Goal: Communication & Community: Ask a question

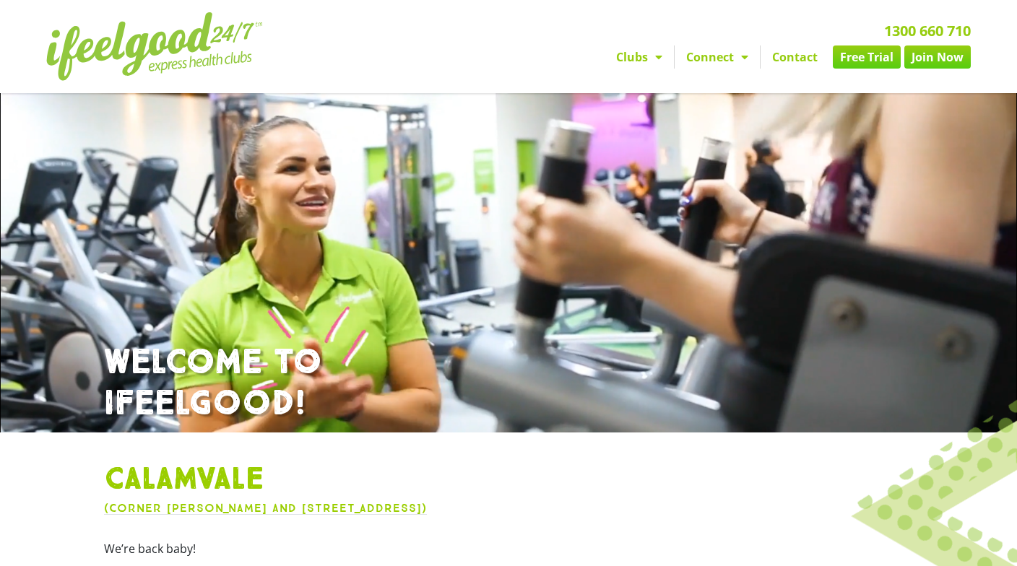
click at [781, 56] on link "Contact" at bounding box center [795, 57] width 69 height 23
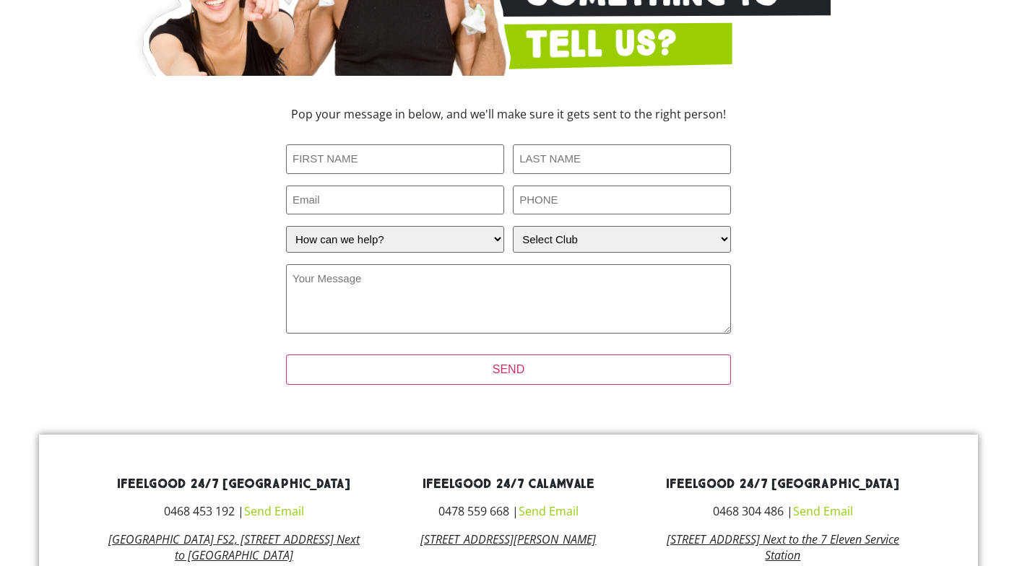
scroll to position [289, 0]
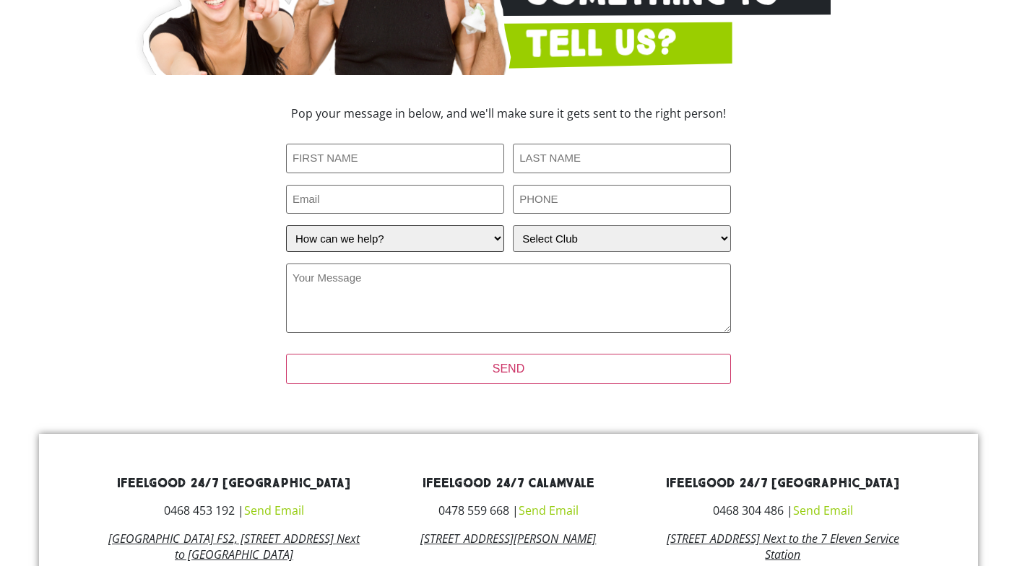
click at [465, 238] on select "How can we help? I have a question about joining I'm a current member who has a…" at bounding box center [395, 238] width 218 height 27
click at [530, 236] on select "Select Club Alexandra Hills Calamvale Coopers Plains Middle Park Oxenford Oxley…" at bounding box center [622, 238] width 218 height 27
click at [431, 237] on select "How can we help? I have a question about joining I'm a current member who has a…" at bounding box center [395, 238] width 218 height 27
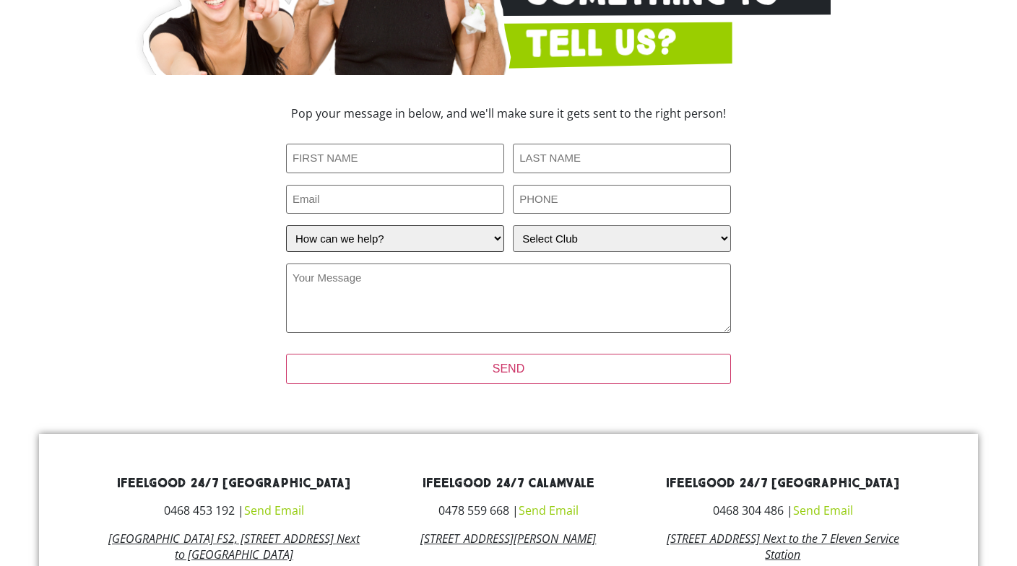
click at [431, 237] on select "How can we help? I have a question about joining I'm a current member who has a…" at bounding box center [395, 238] width 218 height 27
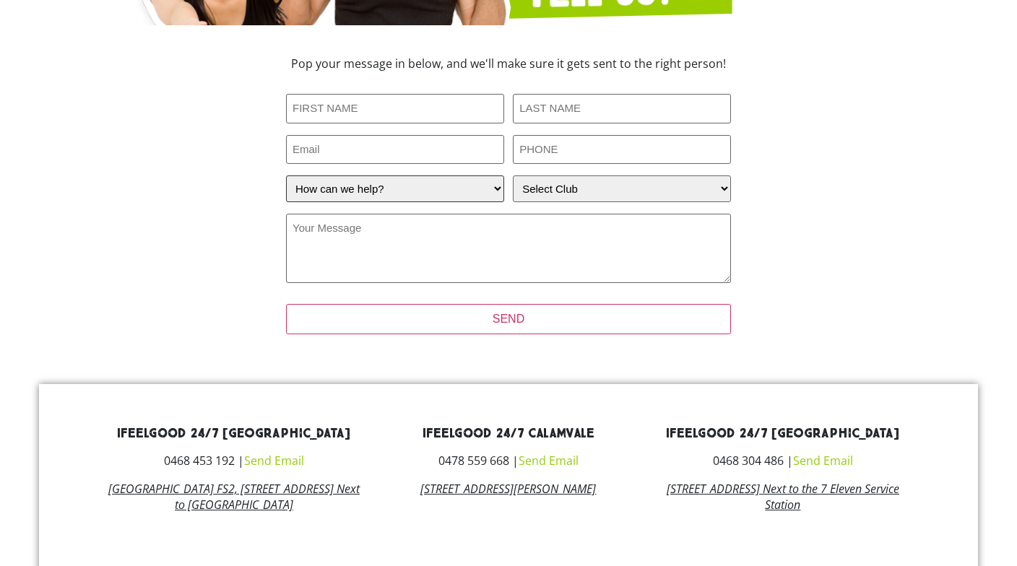
scroll to position [144, 0]
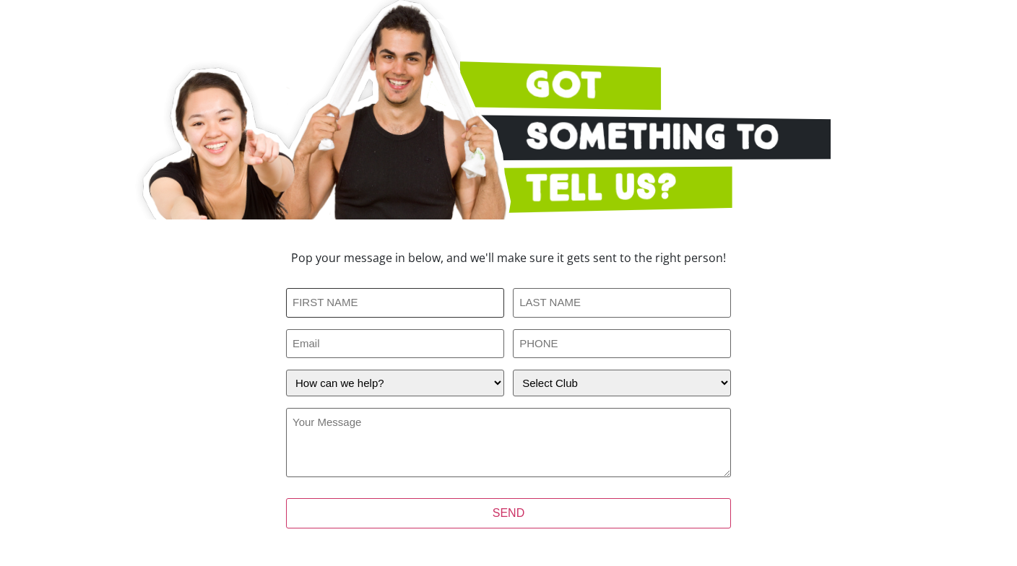
click at [409, 293] on input "First Name (Required)" at bounding box center [395, 303] width 218 height 30
type input "Michael"
click at [556, 298] on input "Last Name (Required)" at bounding box center [622, 303] width 218 height 30
type input "Wong"
type input "michaelwjk@gmail.com"
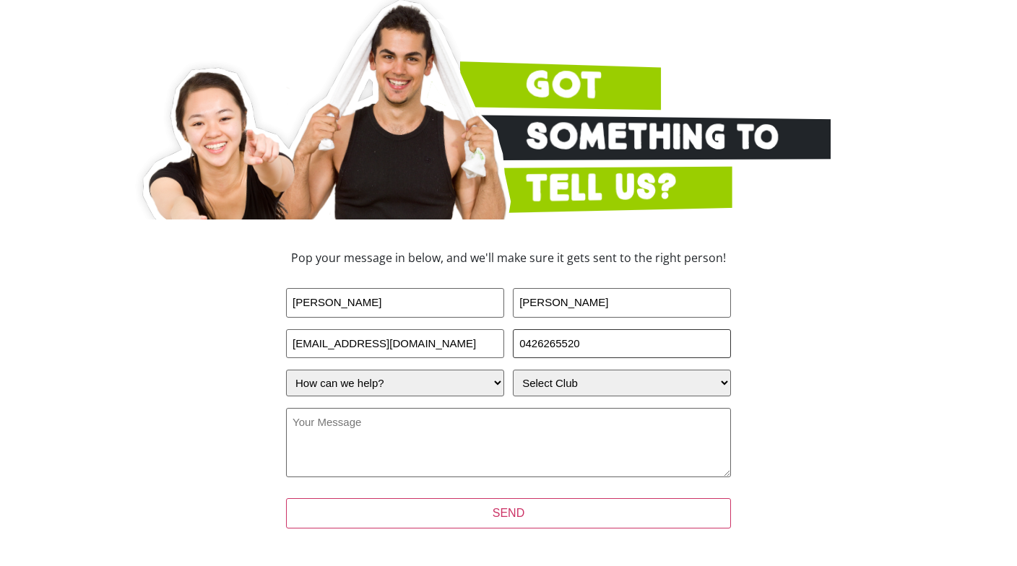
type input "0426265520"
click at [465, 384] on select "How can we help? I have a question about joining I'm a current member who has a…" at bounding box center [395, 383] width 218 height 27
select select "I'm a current member who has an enquiry"
click at [286, 370] on select "How can we help? I have a question about joining I'm a current member who has a…" at bounding box center [395, 383] width 218 height 27
click at [545, 384] on select "Select Club Alexandra Hills Calamvale Coopers Plains Middle Park Oxenford Oxley…" at bounding box center [622, 383] width 218 height 27
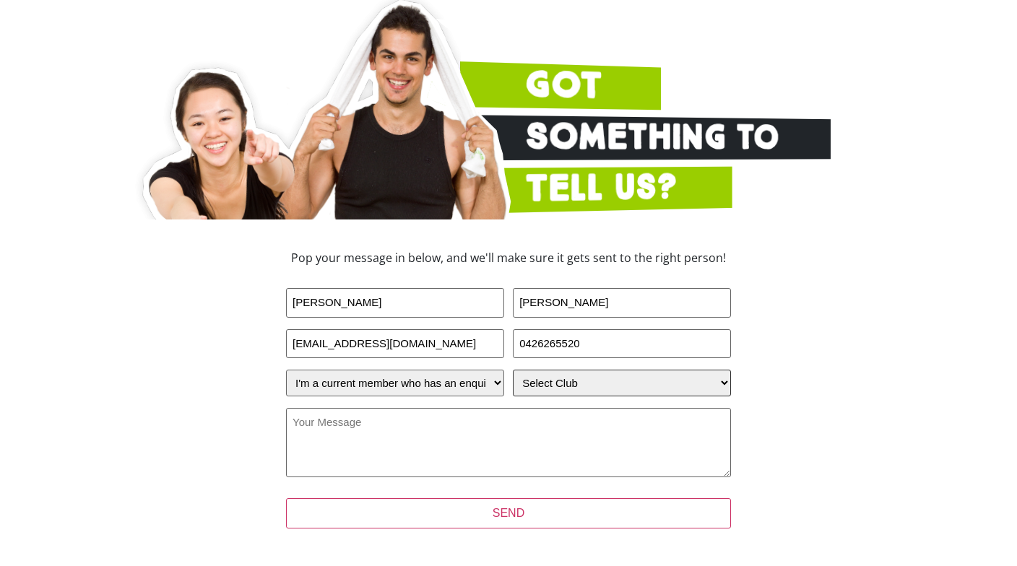
select select "Calamvale"
click at [513, 370] on select "Select Club Alexandra Hills Calamvale Coopers Plains Middle Park Oxenford Oxley…" at bounding box center [622, 383] width 218 height 27
click at [464, 441] on textarea "Your Message (Required)" at bounding box center [508, 442] width 445 height 69
click at [441, 415] on textarea "Your Message (Required)" at bounding box center [508, 442] width 445 height 69
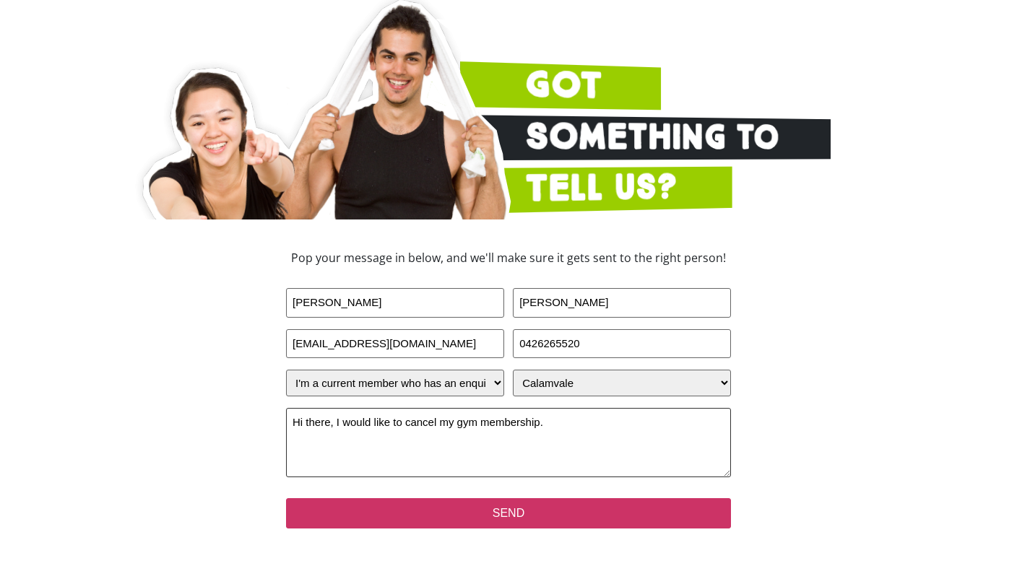
type textarea "Hi there, I would like to cancel my gym membership."
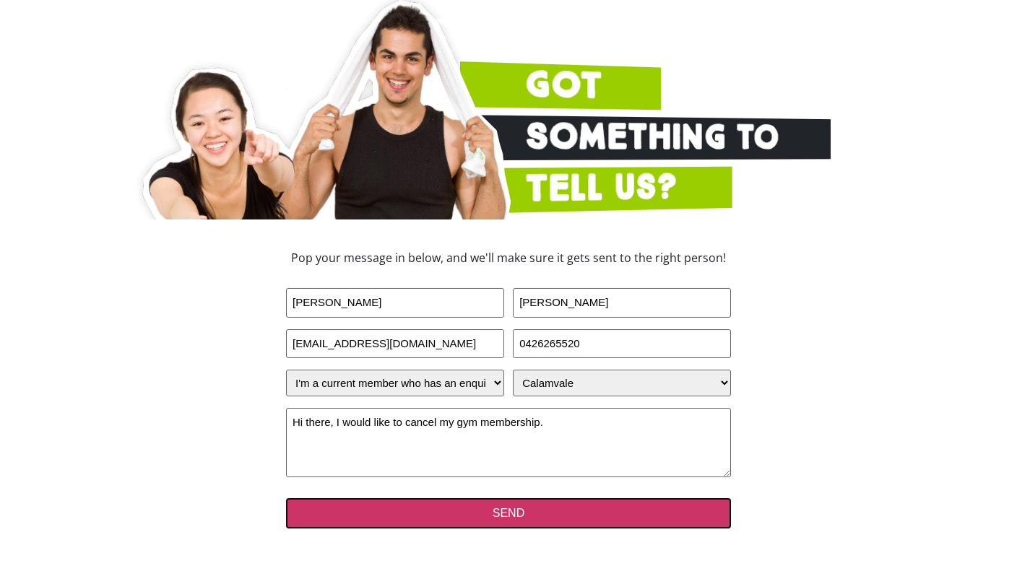
click at [476, 521] on input "SEND" at bounding box center [508, 513] width 445 height 30
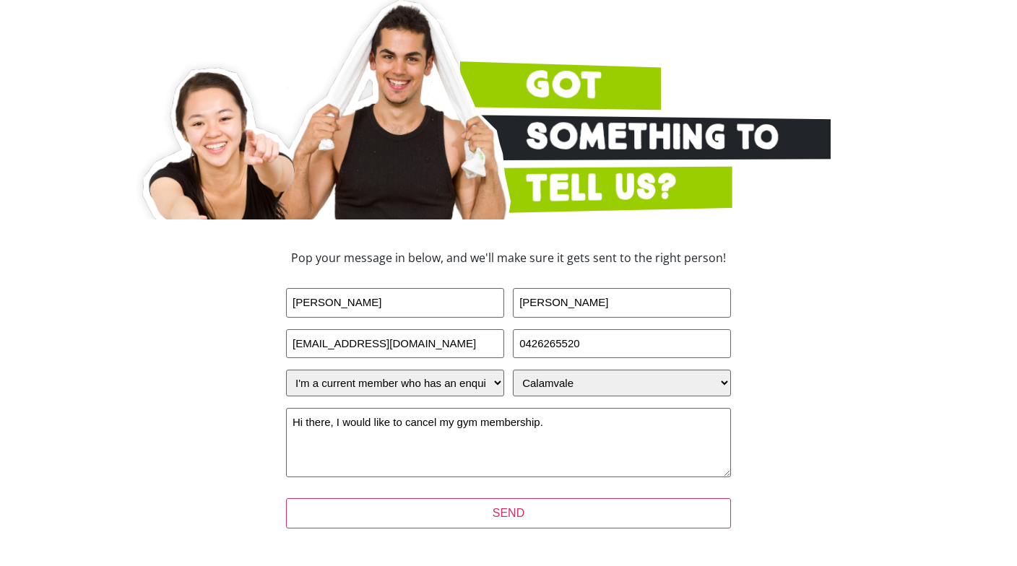
click at [196, 381] on div "Pop your message in below, and we'll make sure it gets sent to the right person…" at bounding box center [508, 399] width 650 height 308
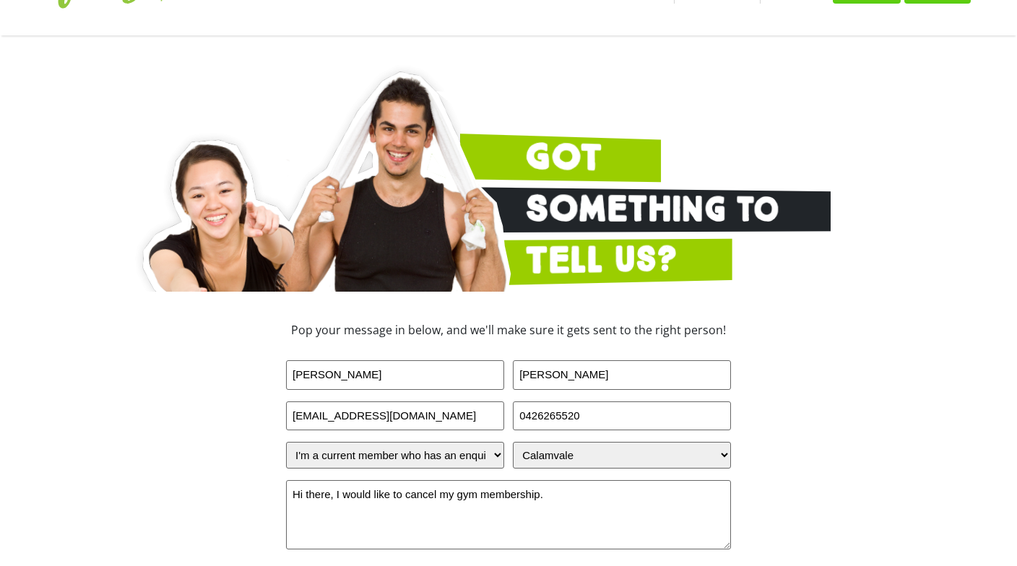
scroll to position [289, 0]
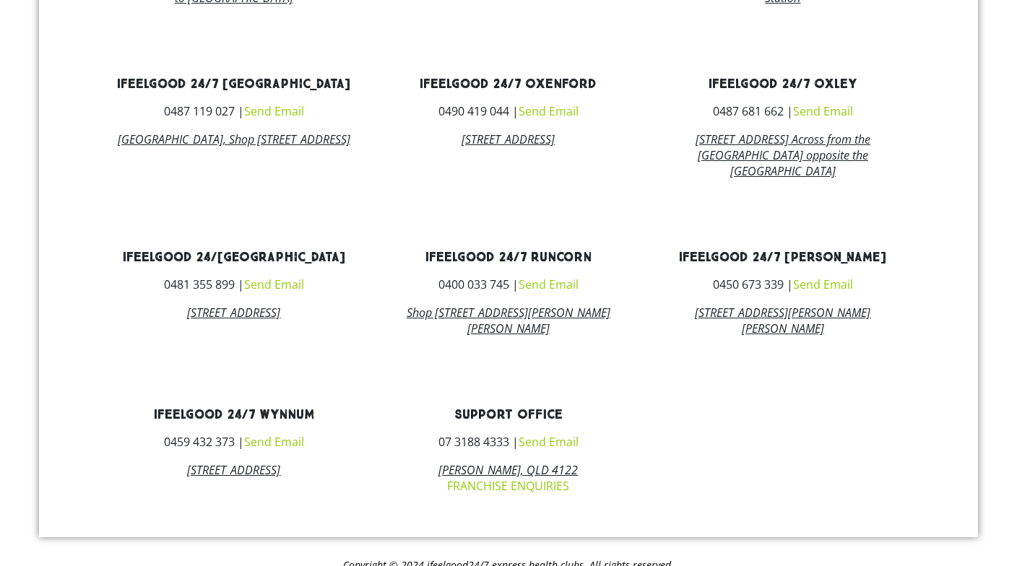
scroll to position [72, 0]
